Goal: Find specific page/section: Find specific page/section

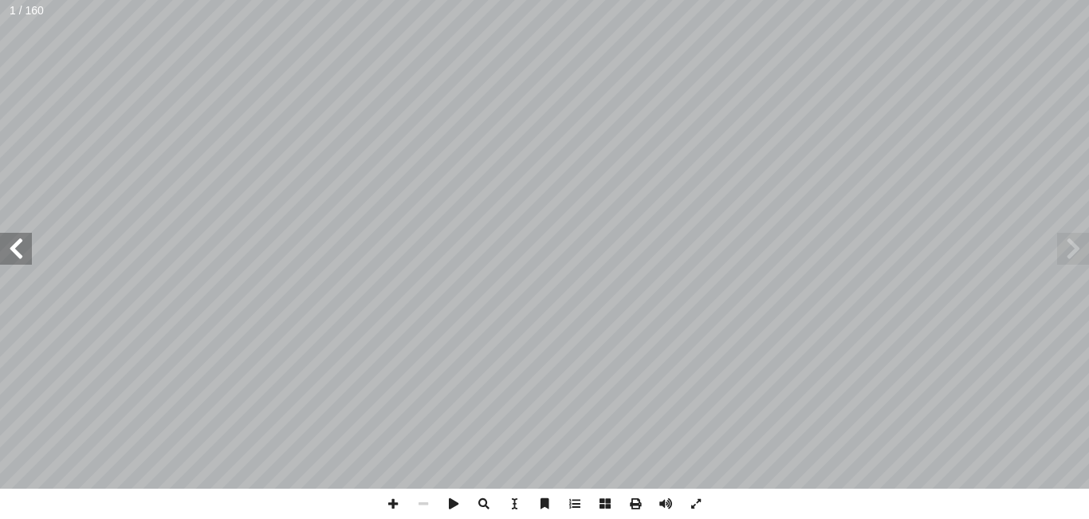
click at [26, 242] on span at bounding box center [16, 249] width 32 height 32
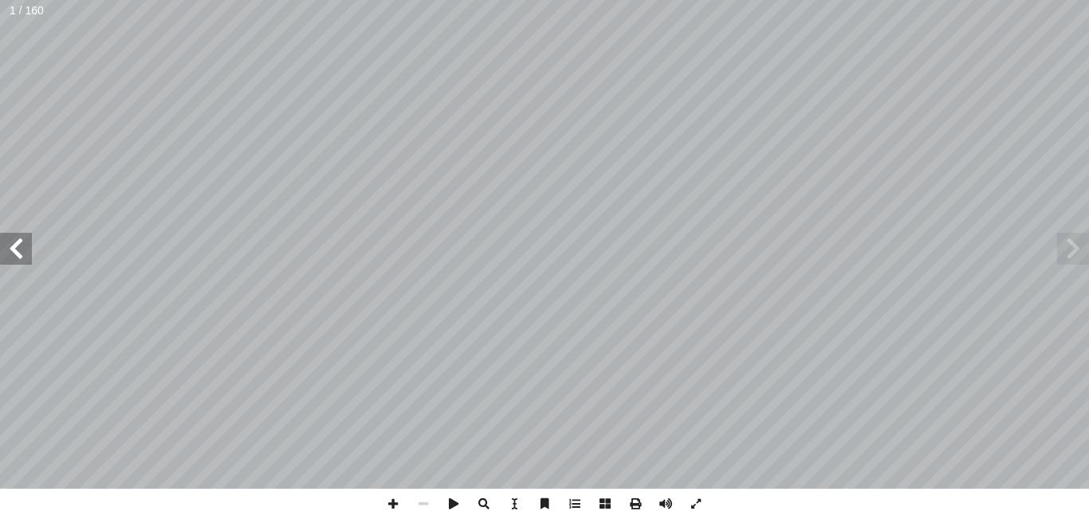
click at [26, 242] on span at bounding box center [16, 249] width 32 height 32
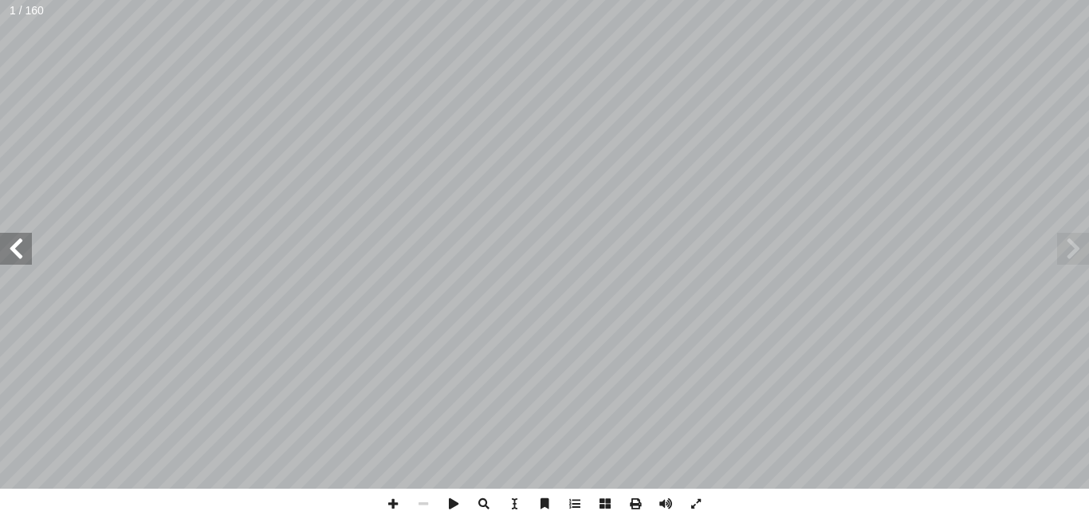
click at [26, 242] on span at bounding box center [16, 249] width 32 height 32
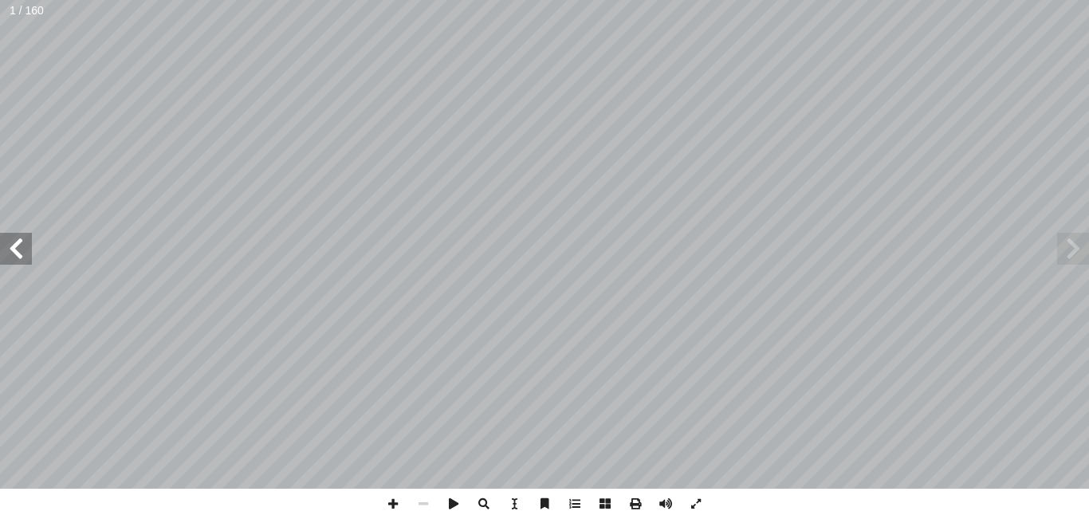
click at [26, 242] on span at bounding box center [16, 249] width 32 height 32
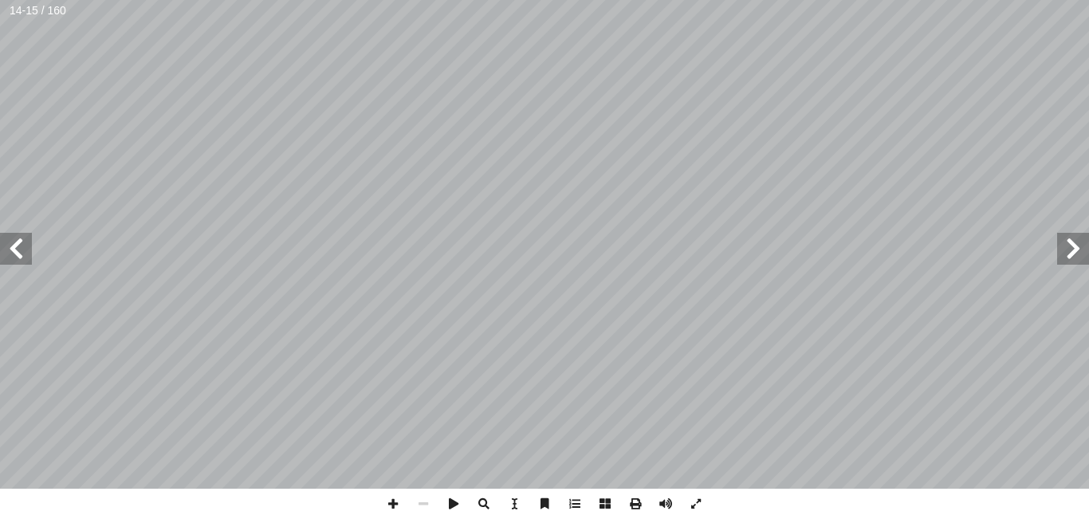
click at [26, 242] on span at bounding box center [16, 249] width 32 height 32
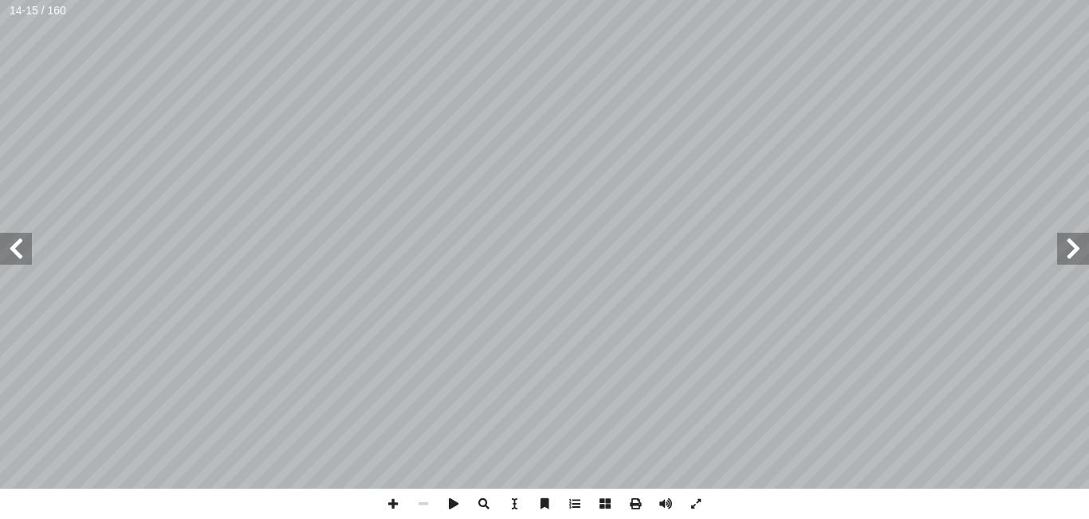
click at [26, 242] on span at bounding box center [16, 249] width 32 height 32
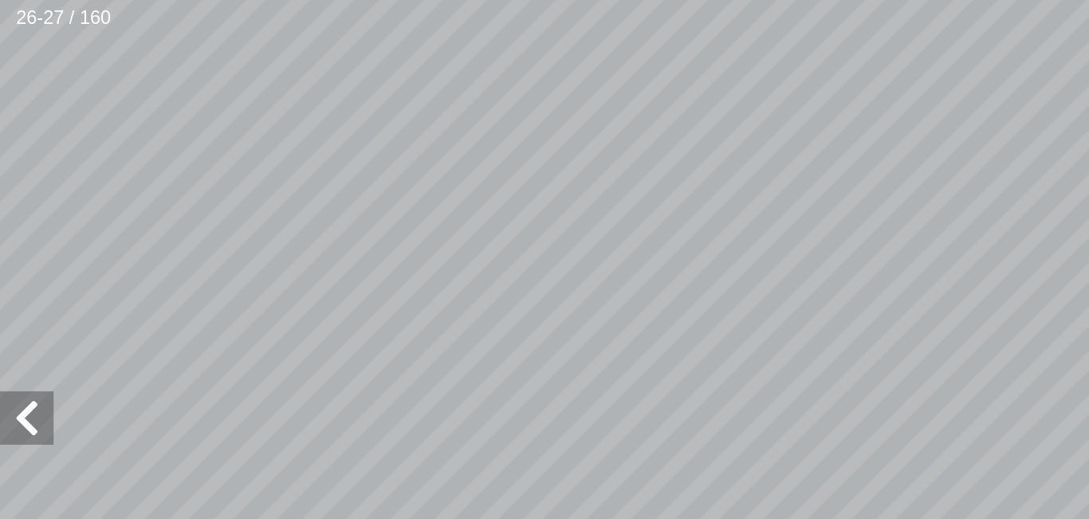
scroll to position [119, -260]
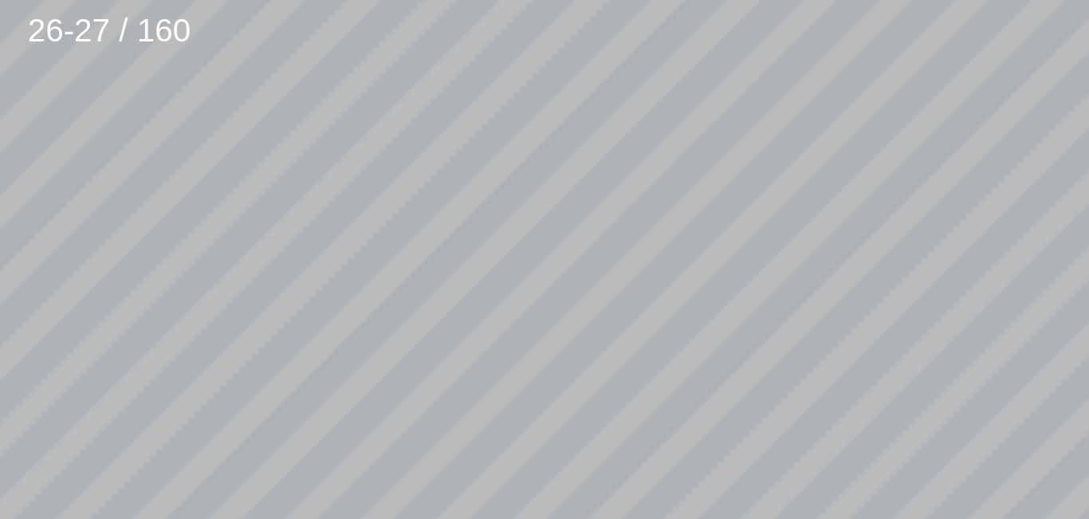
scroll to position [227, -516]
